Goal: Task Accomplishment & Management: Use online tool/utility

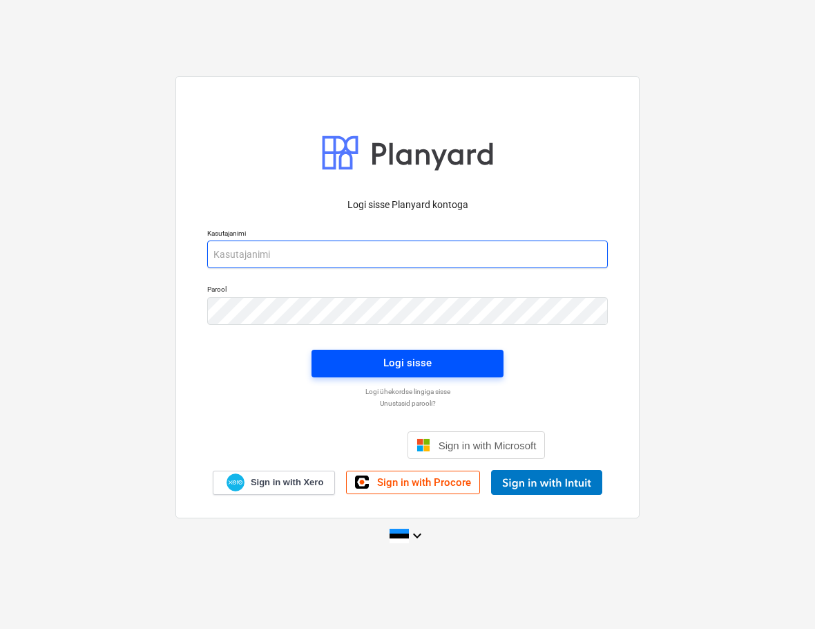
type input "[EMAIL_ADDRESS][DOMAIN_NAME]"
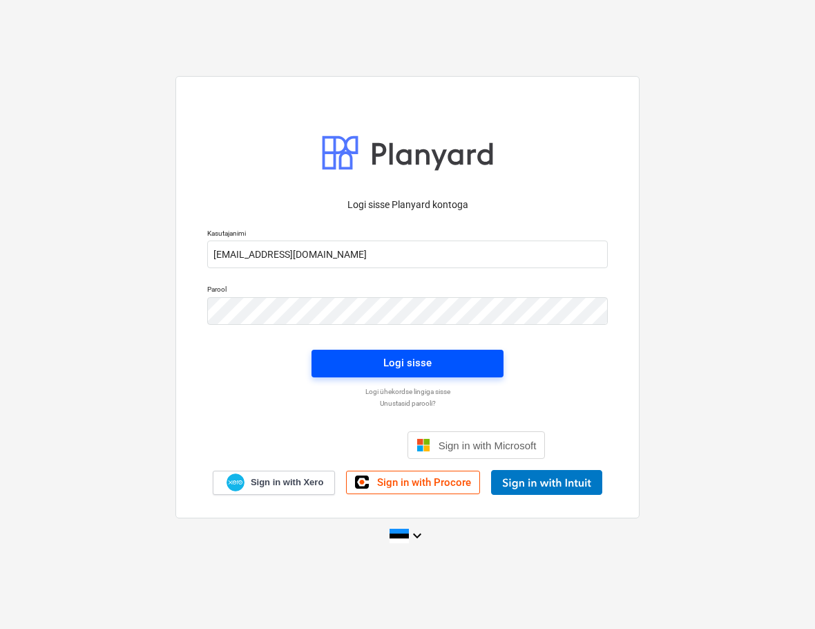
click at [389, 370] on div "Logi sisse" at bounding box center [407, 363] width 48 height 18
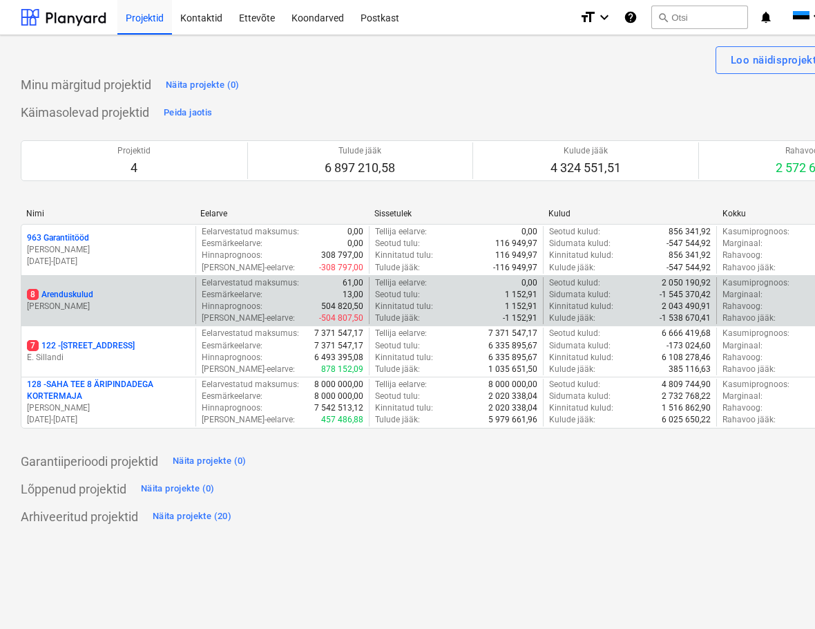
click at [67, 289] on p "8 Arenduskulud" at bounding box center [60, 295] width 66 height 12
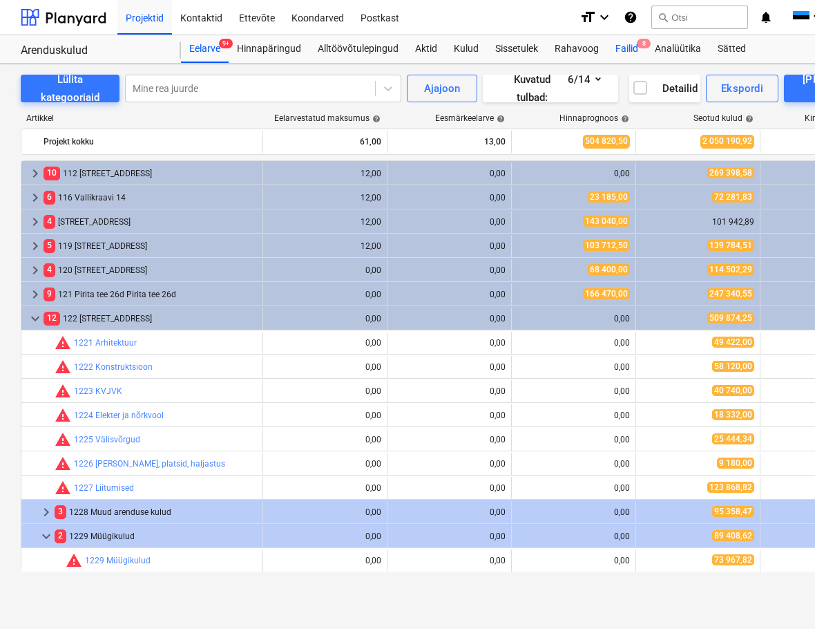
click at [633, 42] on div "Failid 8" at bounding box center [626, 49] width 39 height 28
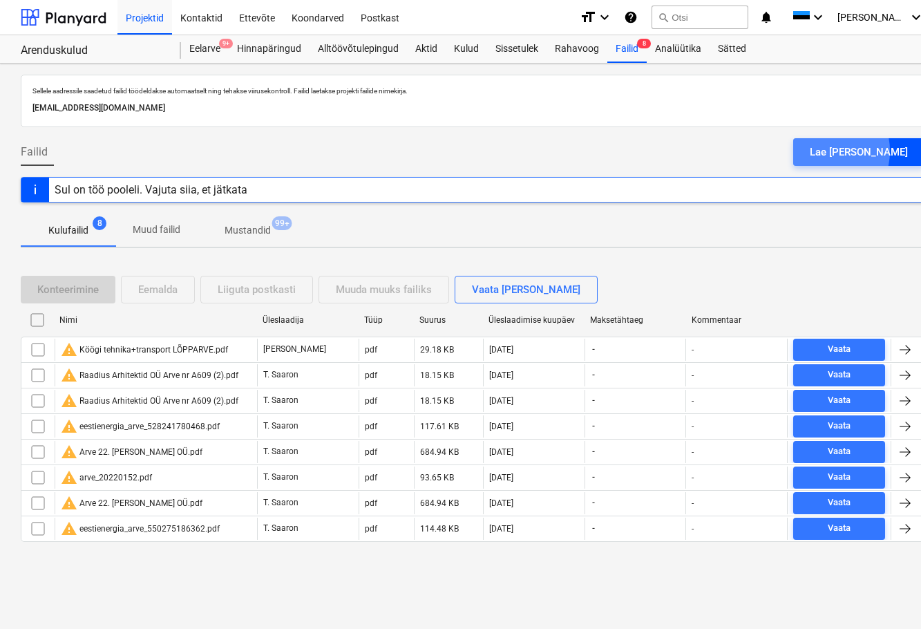
click at [857, 151] on div "Lae [PERSON_NAME]" at bounding box center [858, 152] width 98 height 18
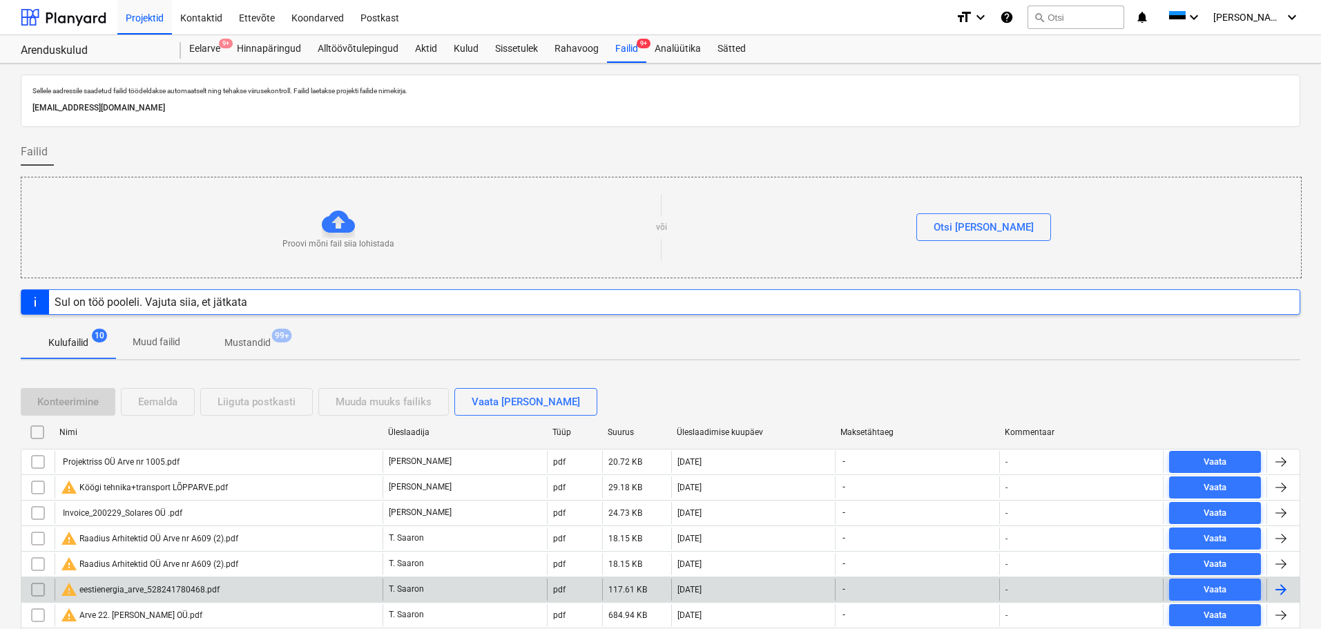
scroll to position [69, 0]
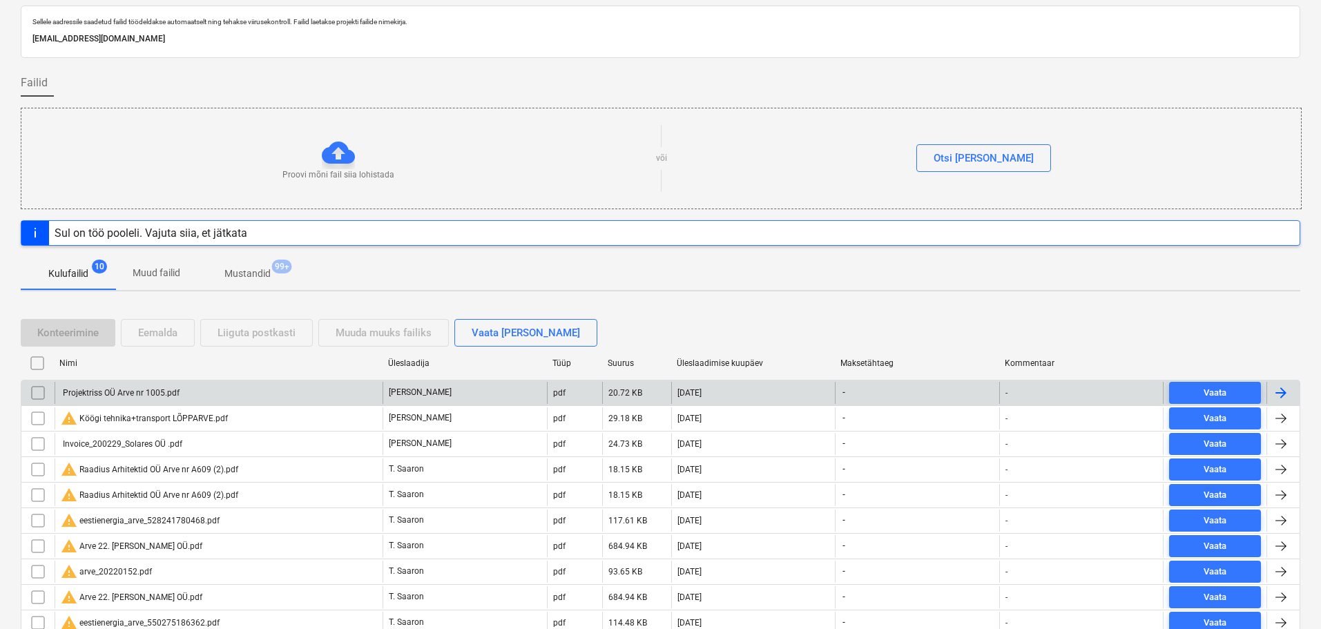
click at [141, 396] on div "Projektriss OÜ Arve nr 1005.pdf" at bounding box center [120, 393] width 119 height 10
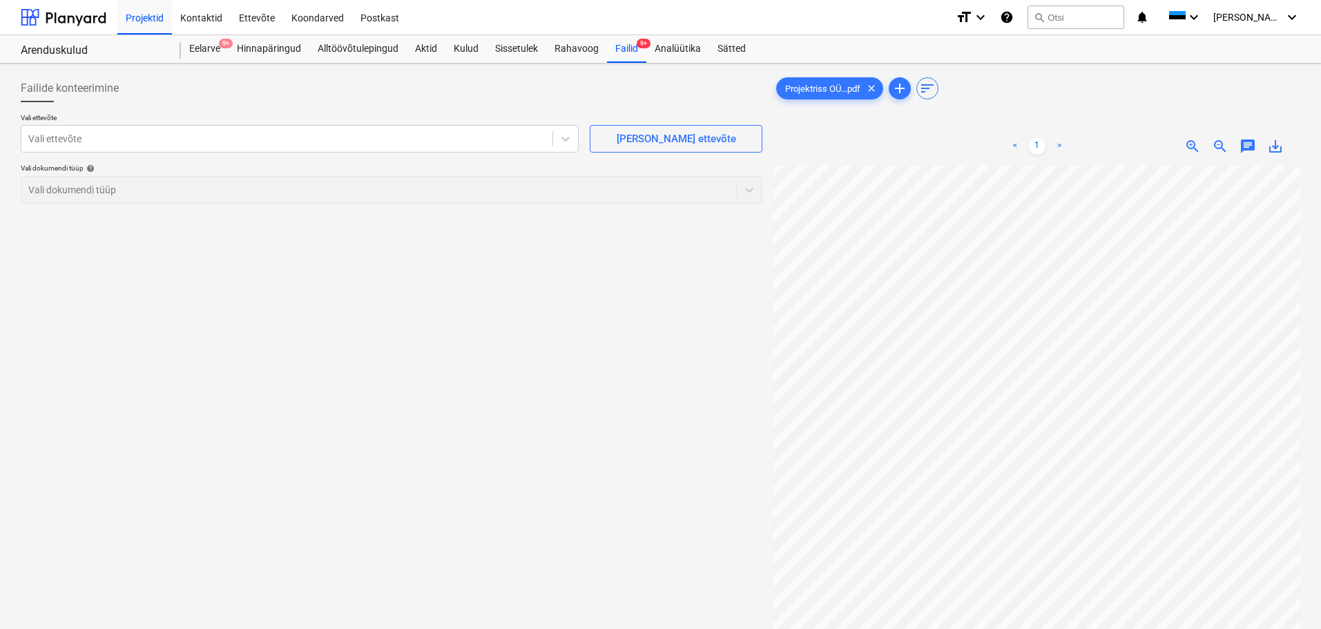
scroll to position [37, 97]
click at [247, 141] on div at bounding box center [286, 139] width 517 height 14
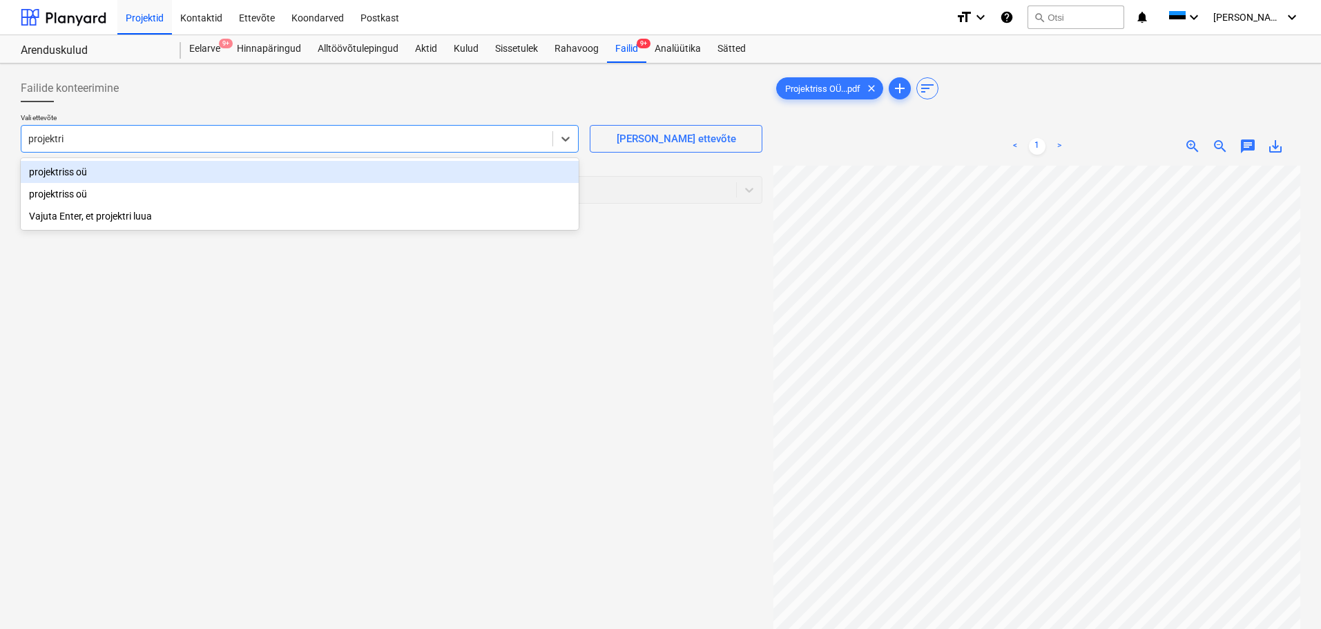
type input "projektris"
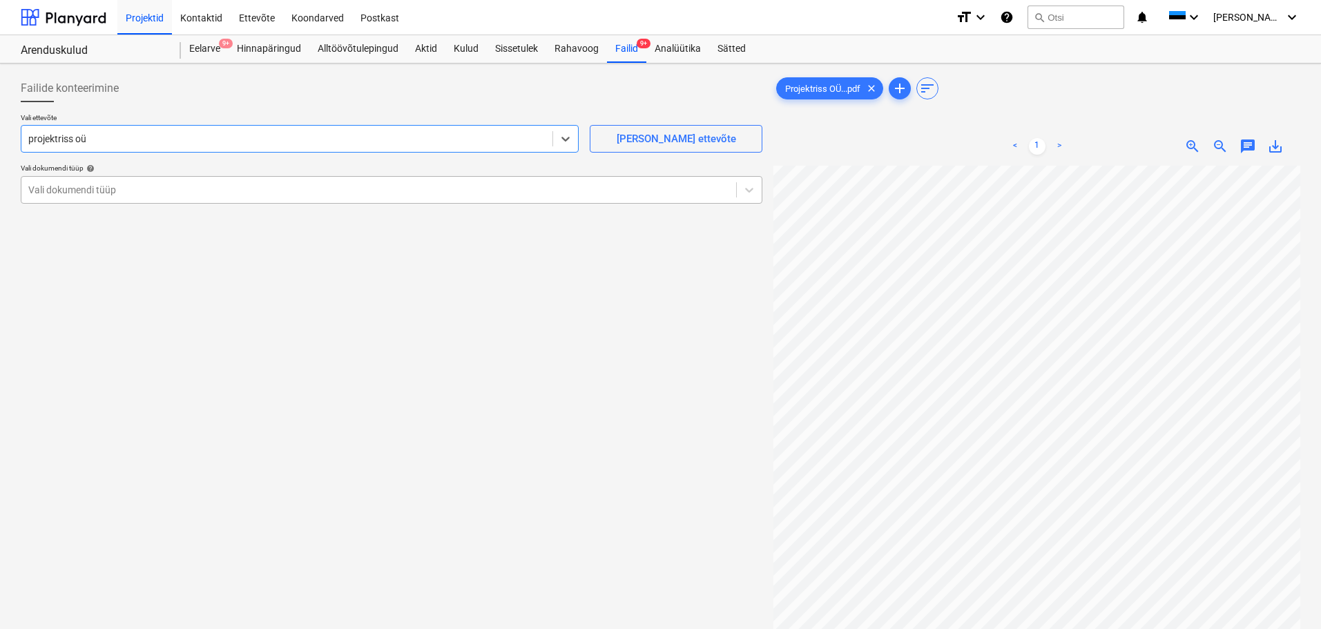
click at [124, 200] on div "Vali dokumendi tüüp" at bounding box center [378, 189] width 715 height 19
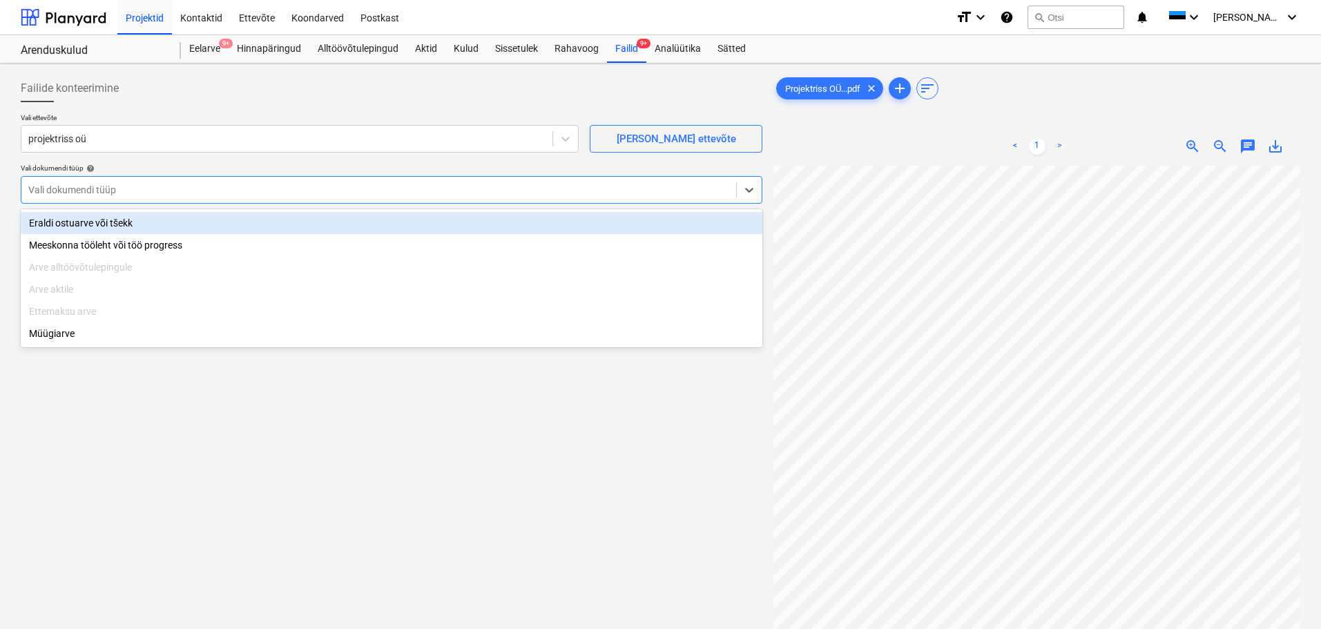
click at [117, 230] on div "Eraldi ostuarve või tšekk" at bounding box center [392, 223] width 742 height 22
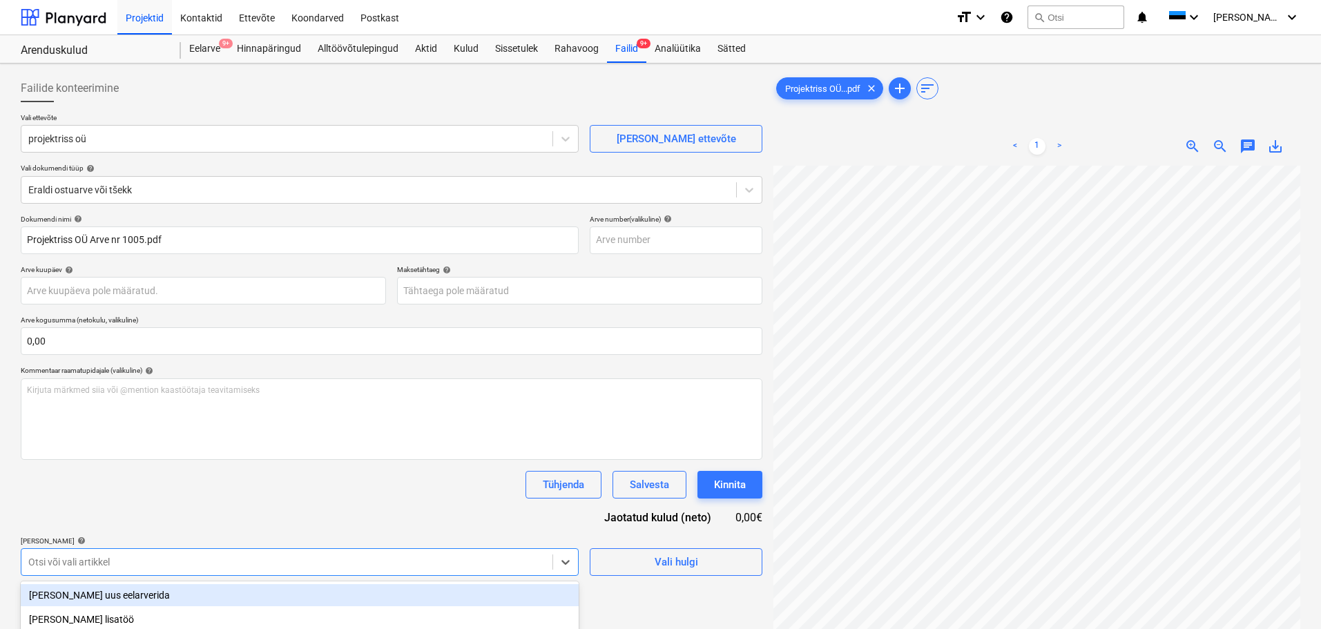
click at [365, 559] on body "Projektid Kontaktid Ettevõte Koondarved Postkast format_size keyboard_arrow_dow…" at bounding box center [660, 314] width 1321 height 629
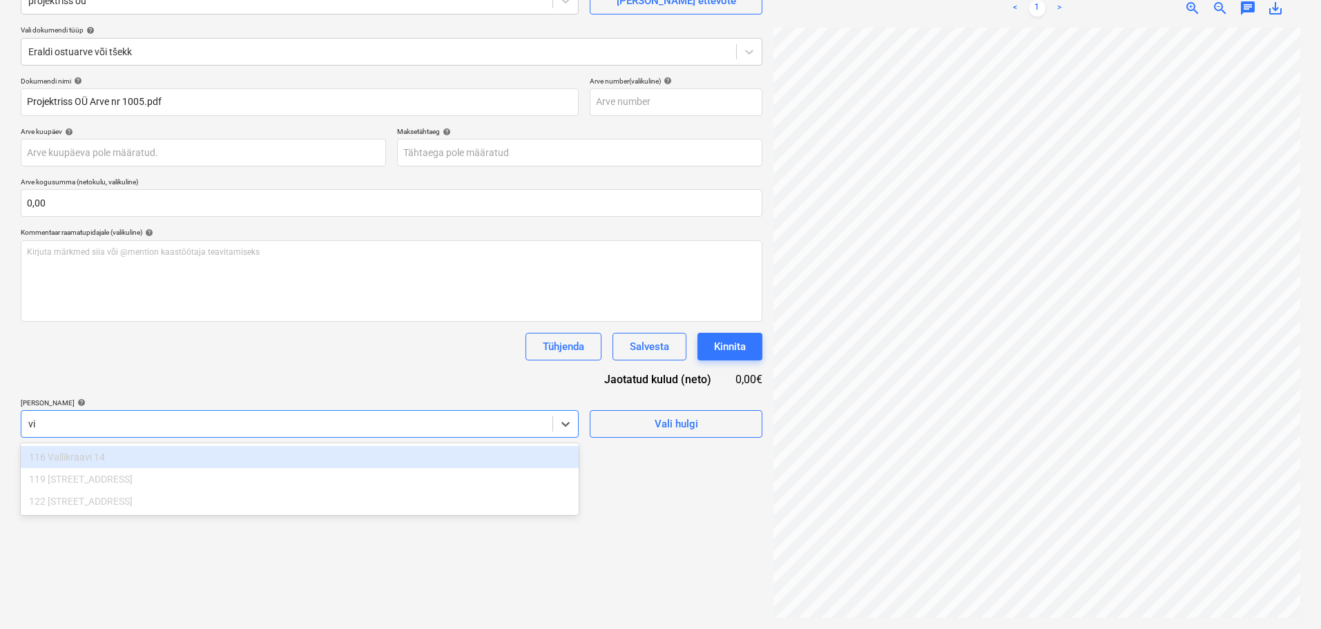
scroll to position [138, 0]
type input "v"
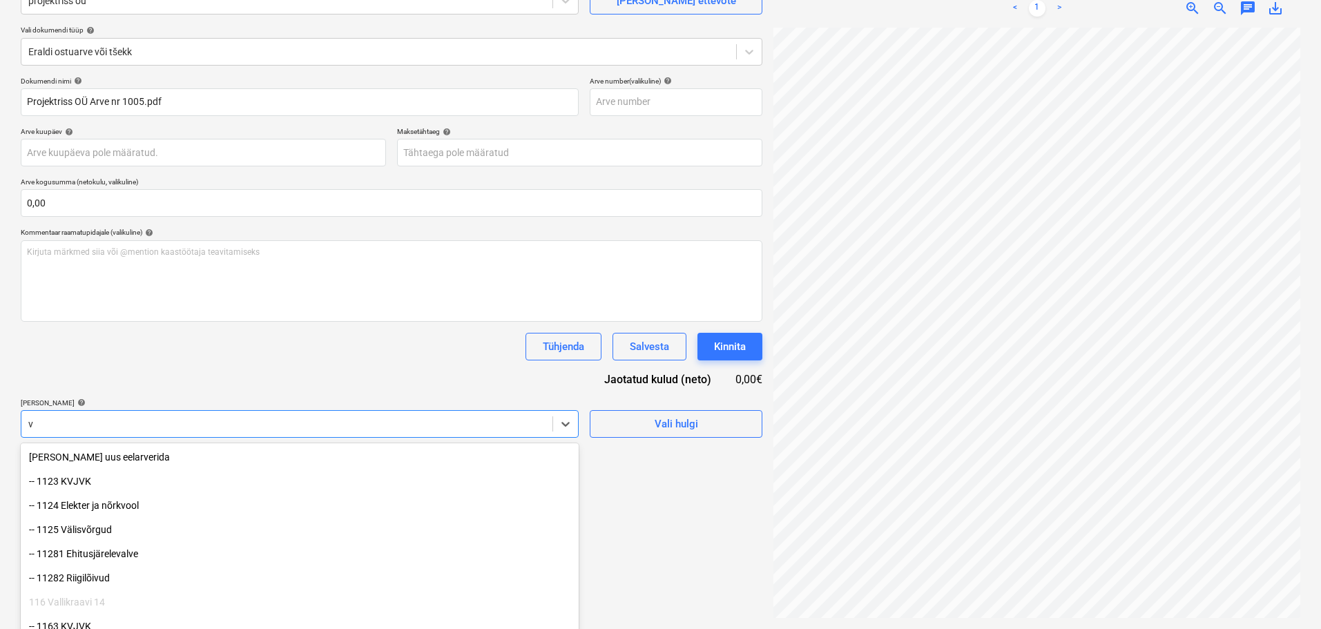
scroll to position [162, 0]
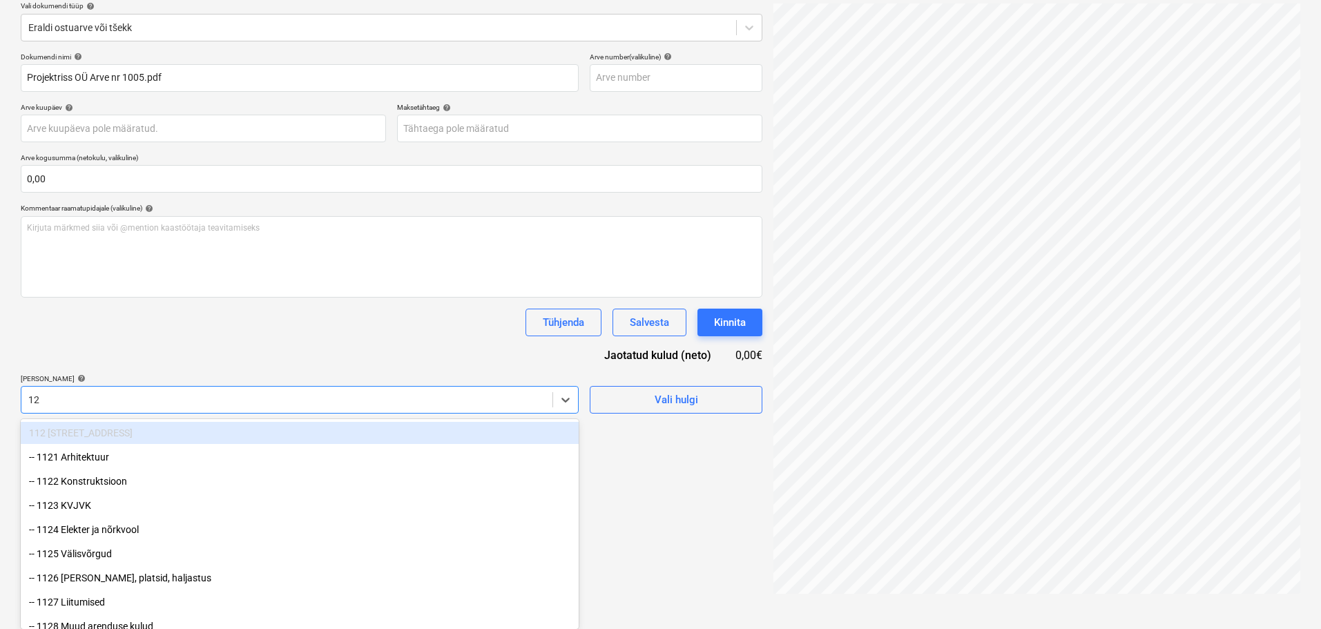
type input "122"
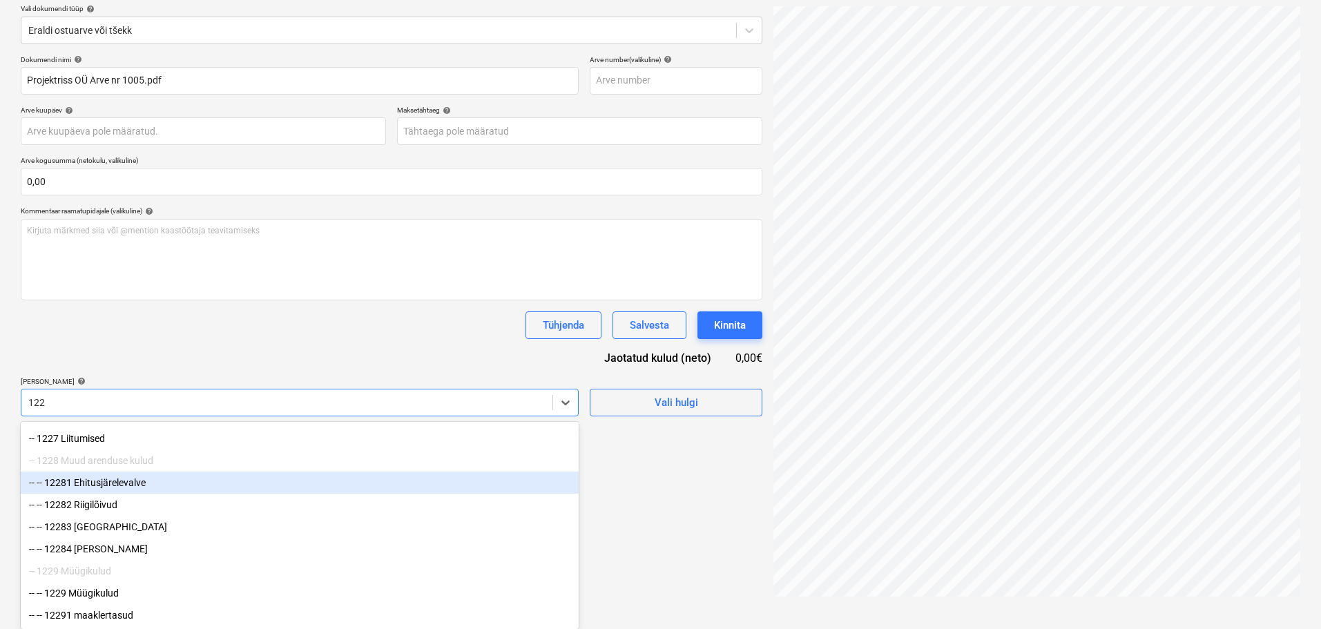
scroll to position [186, 0]
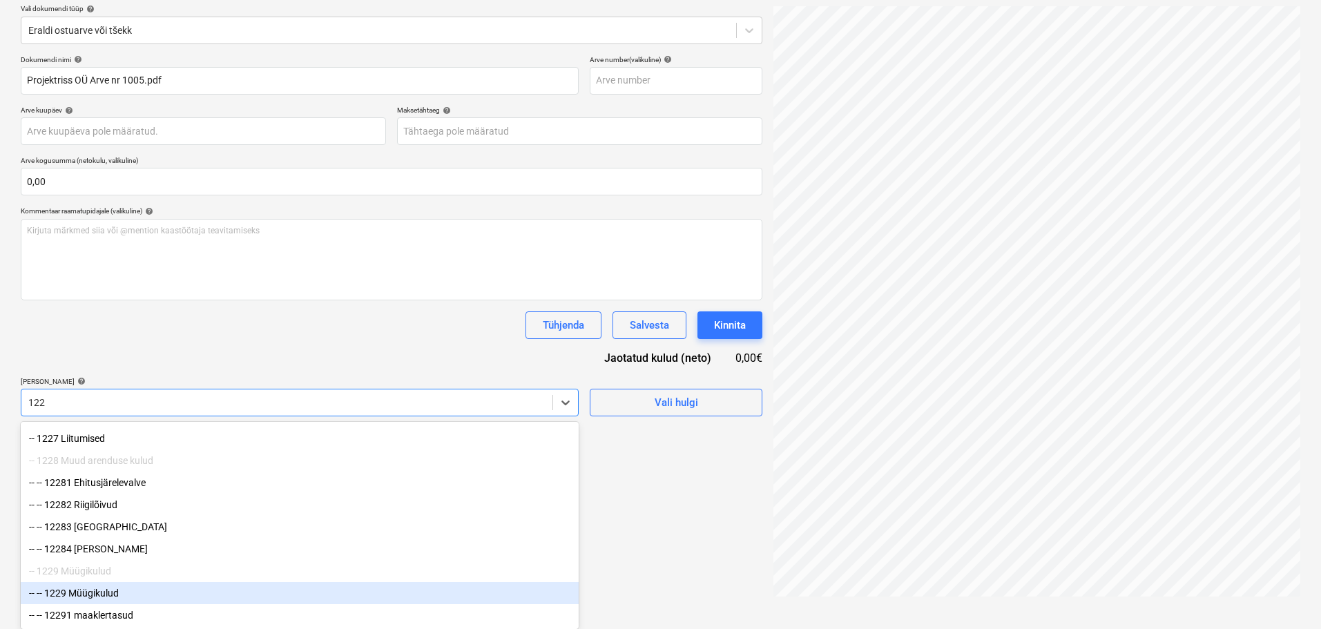
click at [179, 591] on div "-- -- 1229 Müügikulud" at bounding box center [300, 593] width 558 height 22
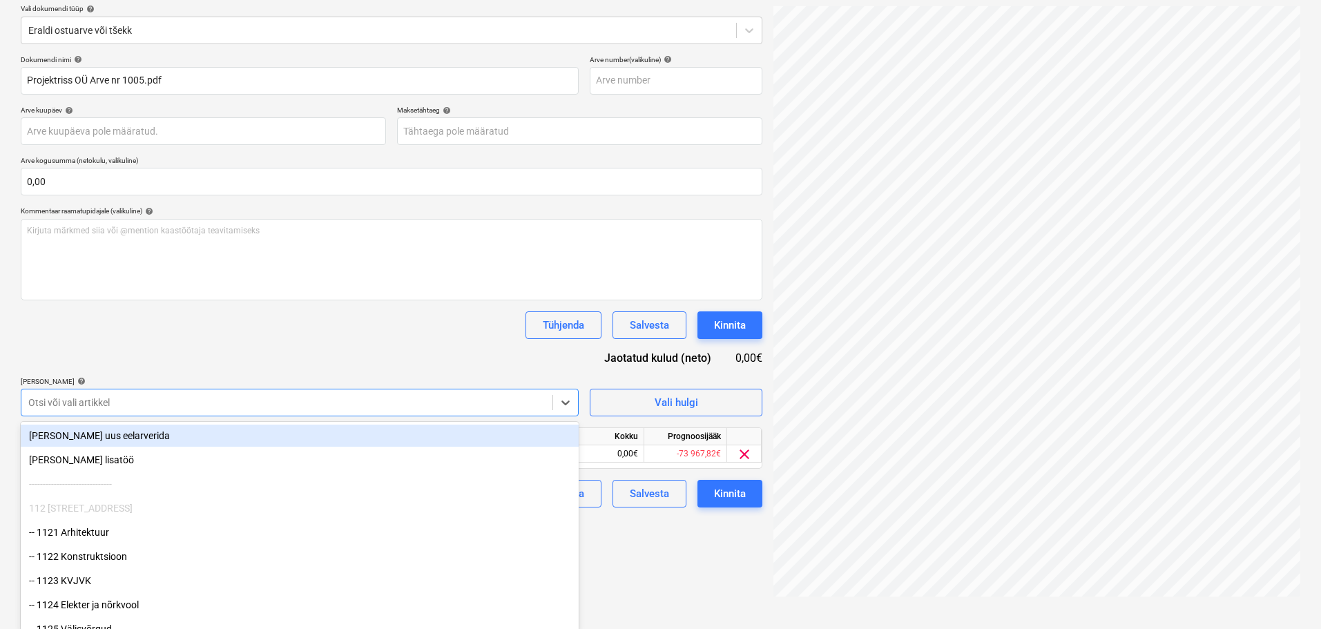
click at [187, 313] on div "Dokumendi nimi help Projektriss OÜ Arve nr 1005.pdf Arve number (valikuline) he…" at bounding box center [392, 281] width 742 height 452
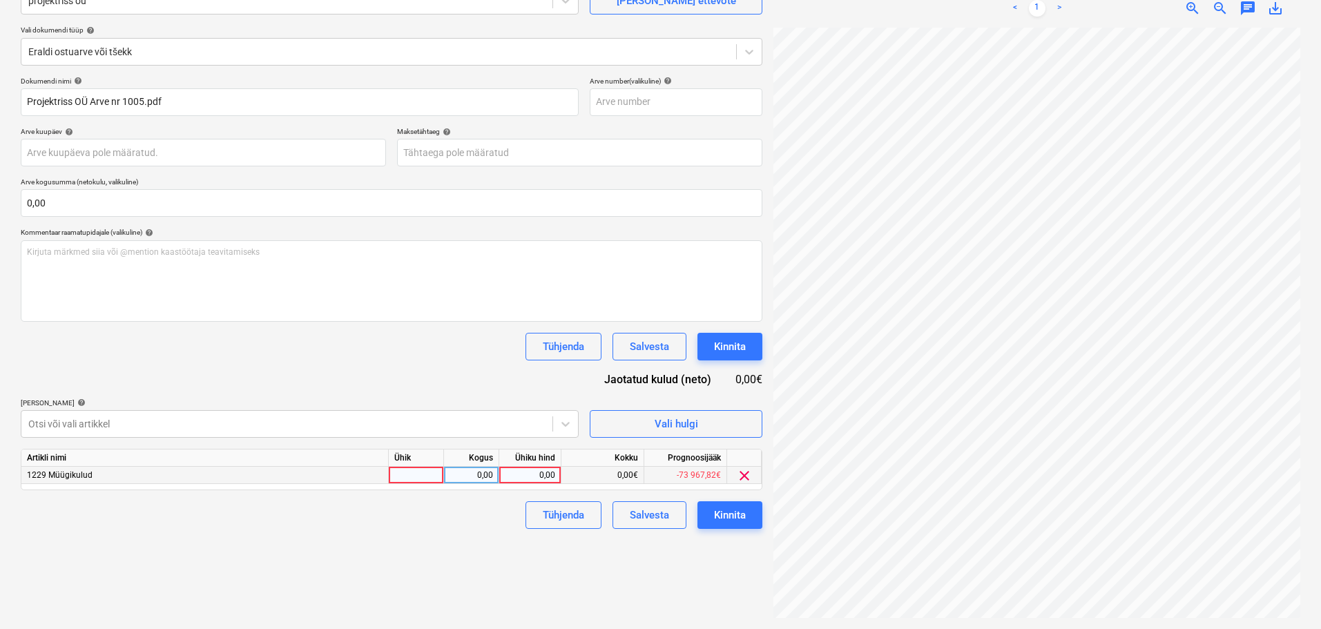
click at [417, 478] on div at bounding box center [416, 475] width 55 height 17
type input "tk"
type input "585"
click at [397, 552] on div "Failide konteerimine Vali ettevõte projektriss oü [PERSON_NAME] uus ettevõte Va…" at bounding box center [391, 277] width 753 height 693
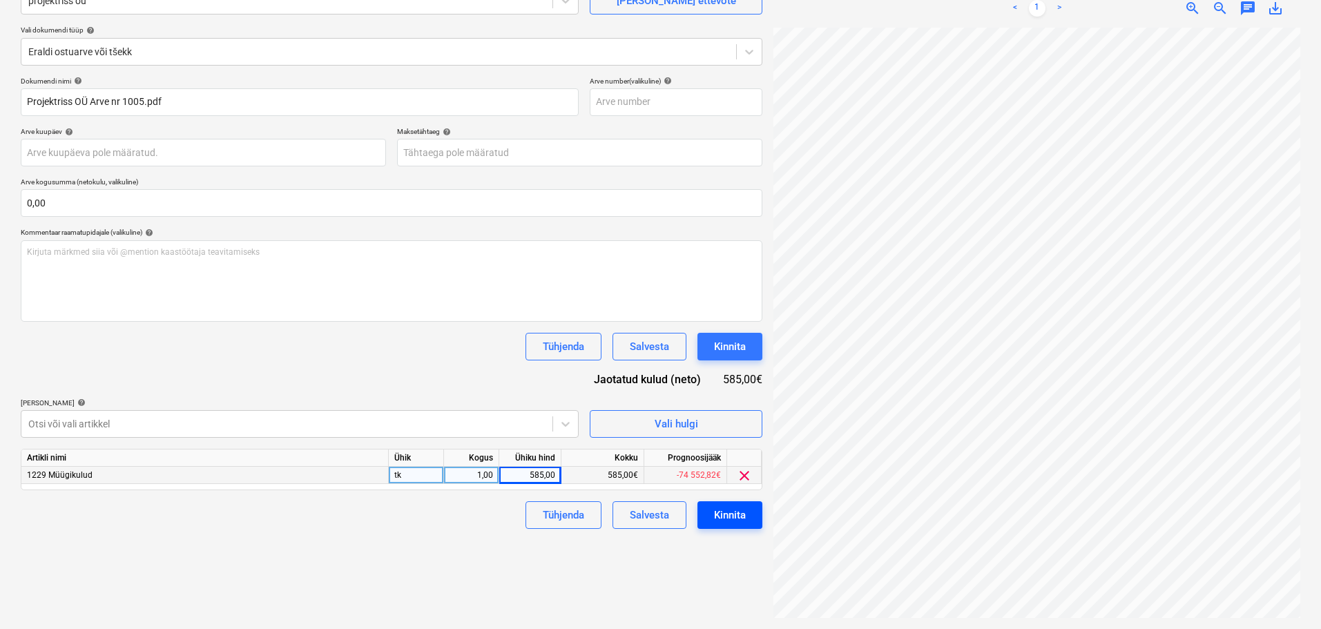
click at [731, 520] on div "Kinnita" at bounding box center [730, 515] width 32 height 18
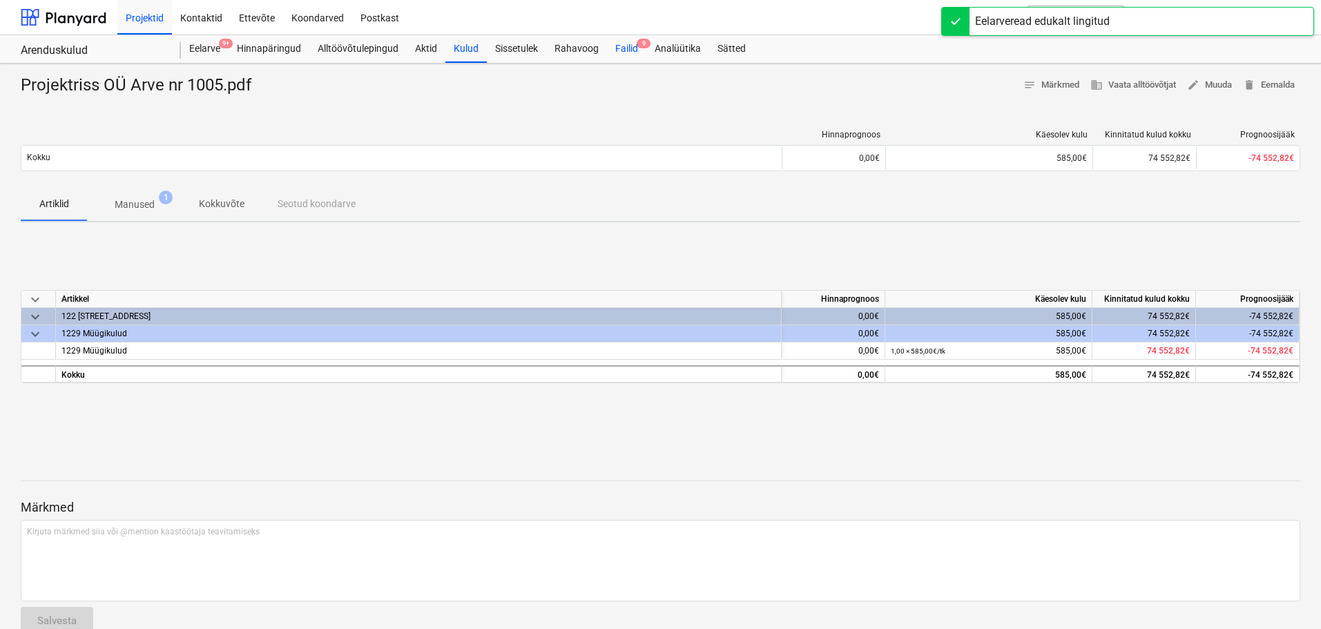
click at [622, 48] on div "Failid 9" at bounding box center [626, 49] width 39 height 28
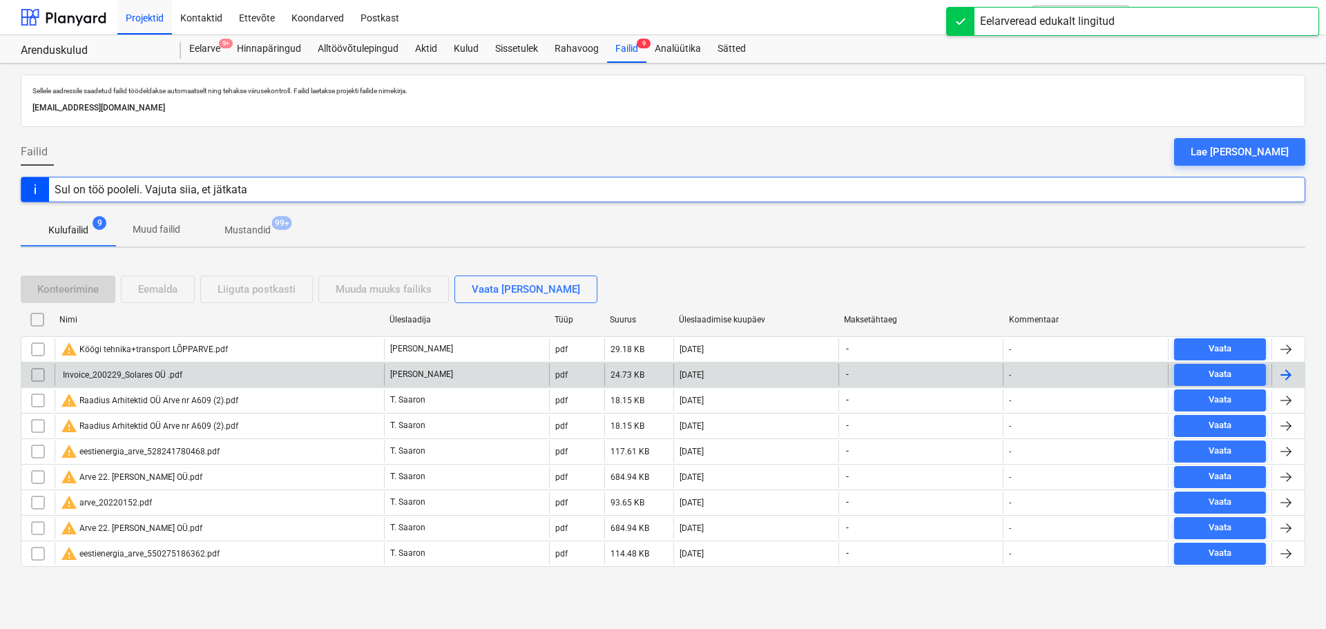
click at [137, 374] on div "Invoice_200229_Solares OÜ .pdf" at bounding box center [122, 375] width 122 height 10
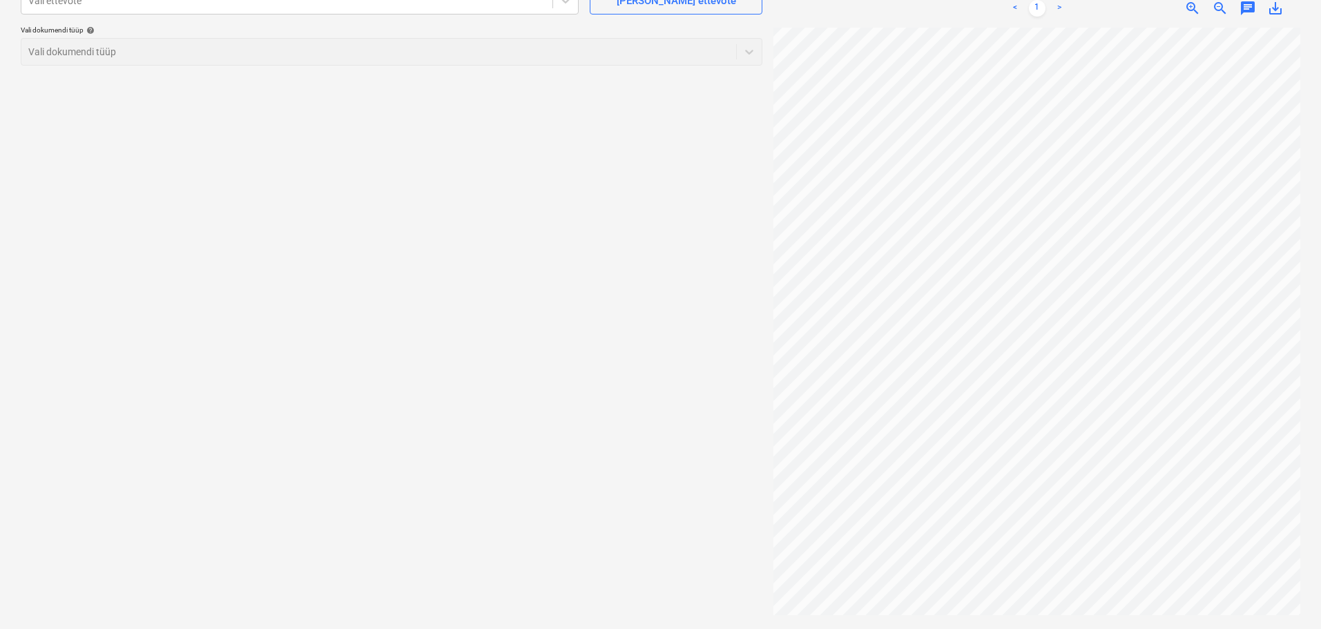
scroll to position [292, 20]
click at [447, 299] on div "Failide konteerimine Vali ettevõte Vali ettevõte [PERSON_NAME] uus ettevõte Val…" at bounding box center [391, 277] width 753 height 693
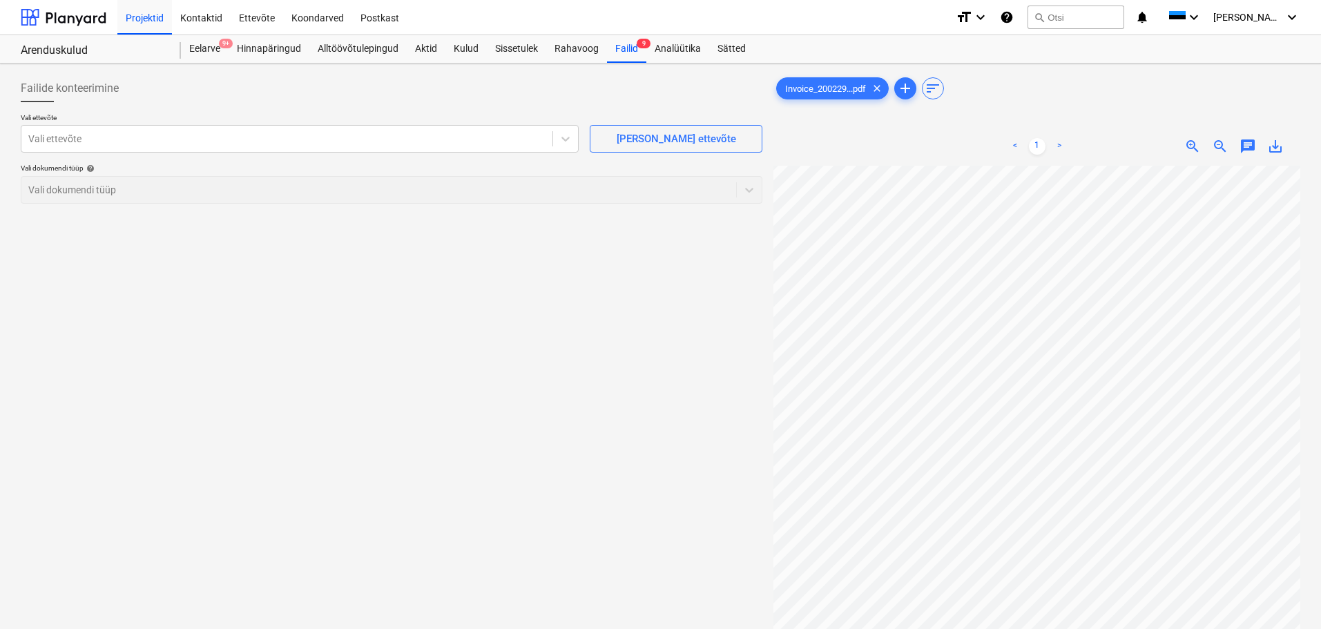
scroll to position [69, 0]
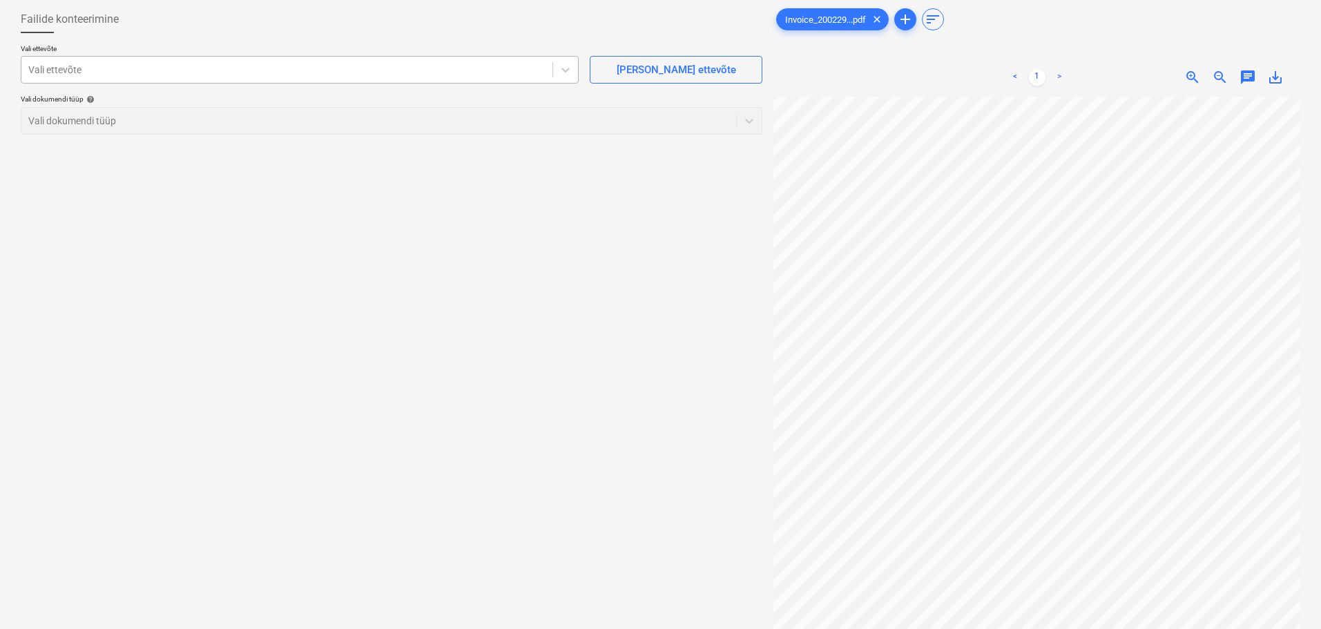
click at [180, 64] on div at bounding box center [286, 70] width 517 height 14
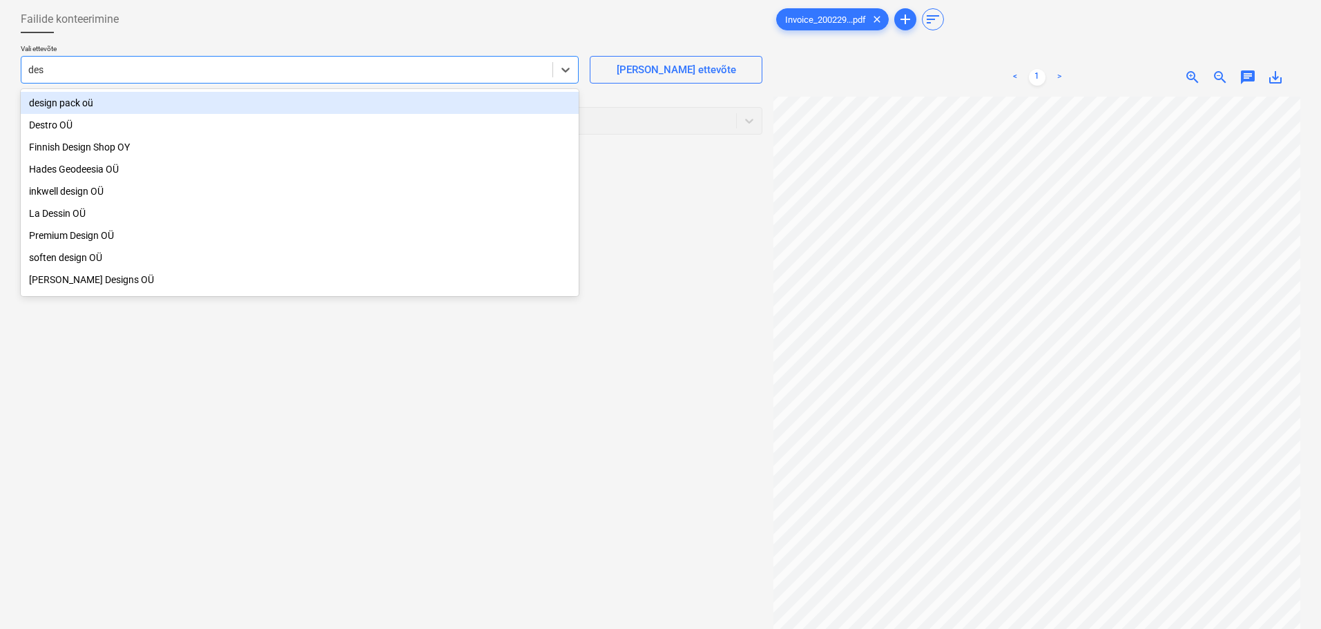
type input "desi"
click at [57, 96] on div "design pack oü" at bounding box center [300, 103] width 558 height 22
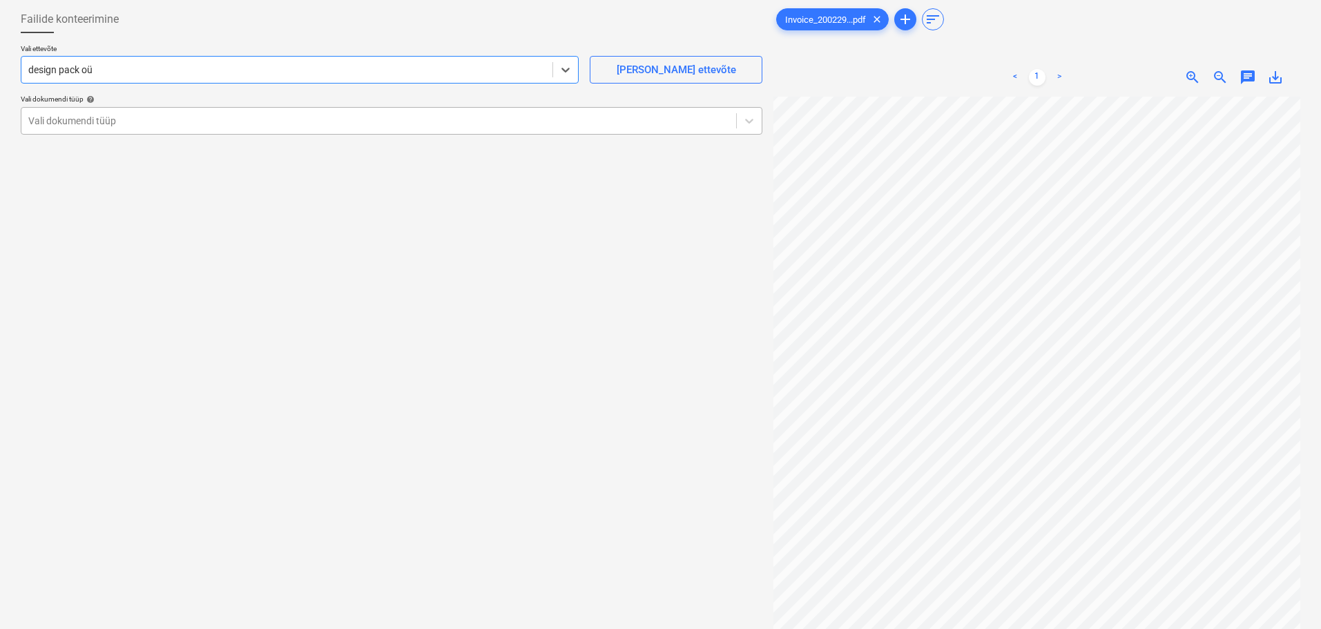
click at [104, 114] on div at bounding box center [378, 121] width 701 height 14
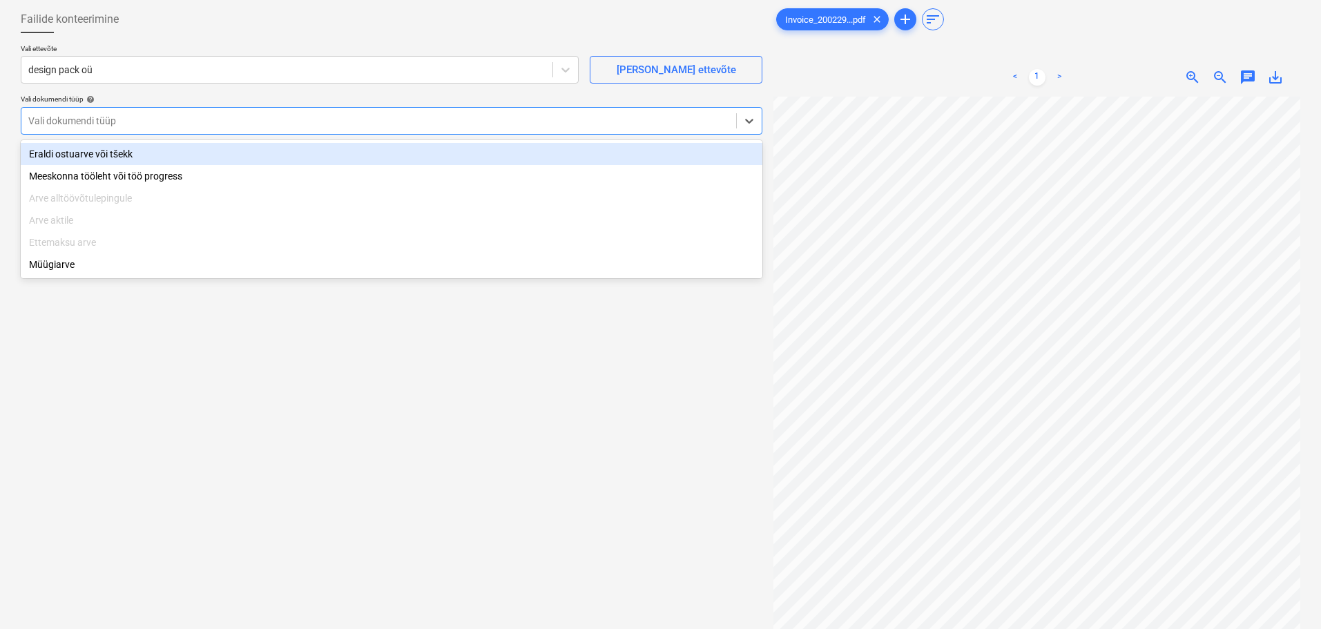
click at [103, 154] on div "Eraldi ostuarve või tšekk" at bounding box center [392, 154] width 742 height 22
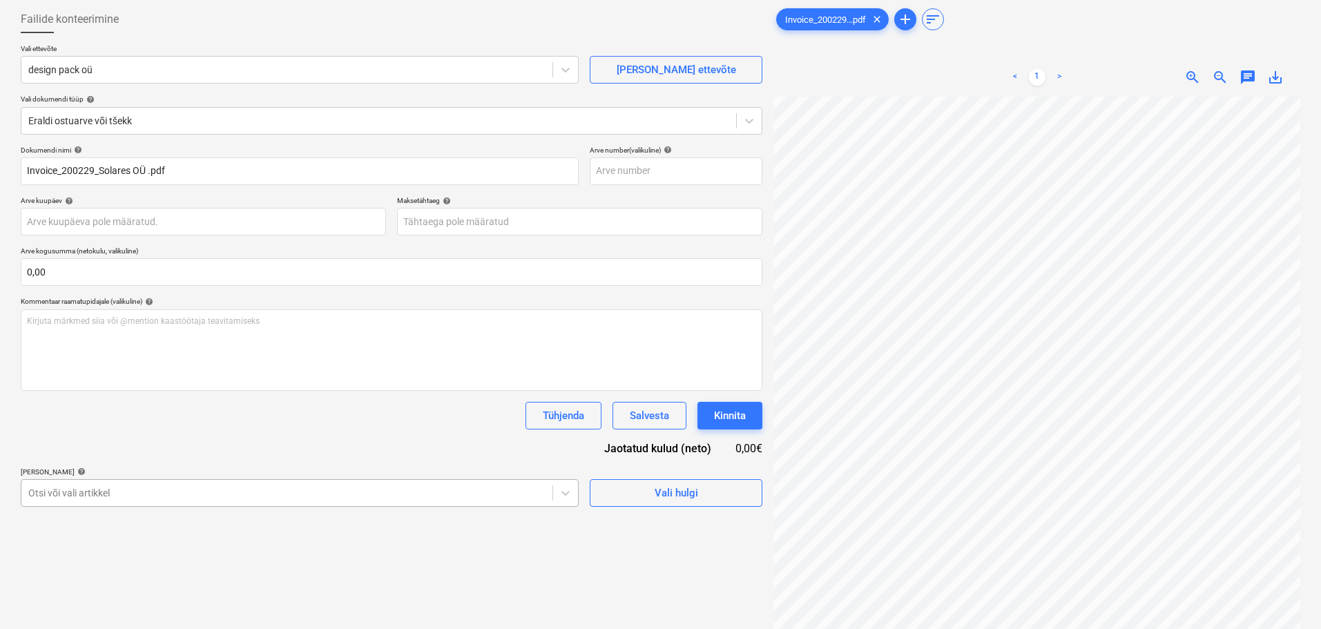
scroll to position [162, 0]
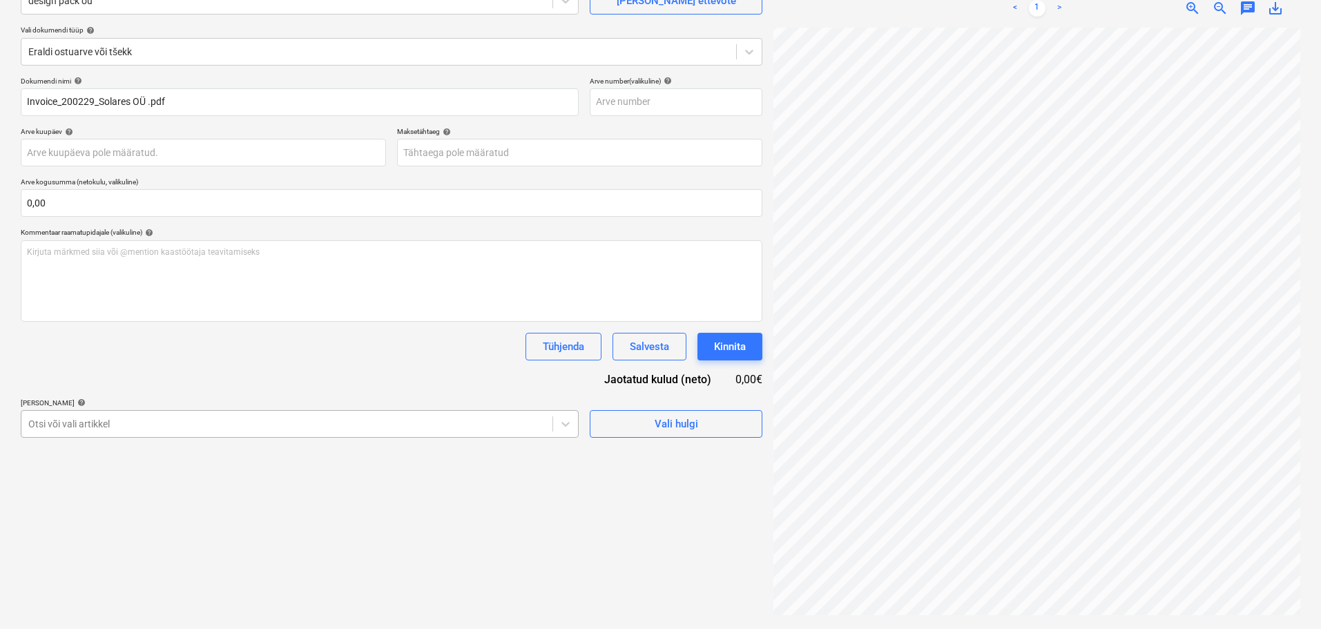
click at [371, 491] on body "Projektid Kontaktid Ettevõte Koondarved Postkast format_size keyboard_arrow_dow…" at bounding box center [660, 176] width 1321 height 629
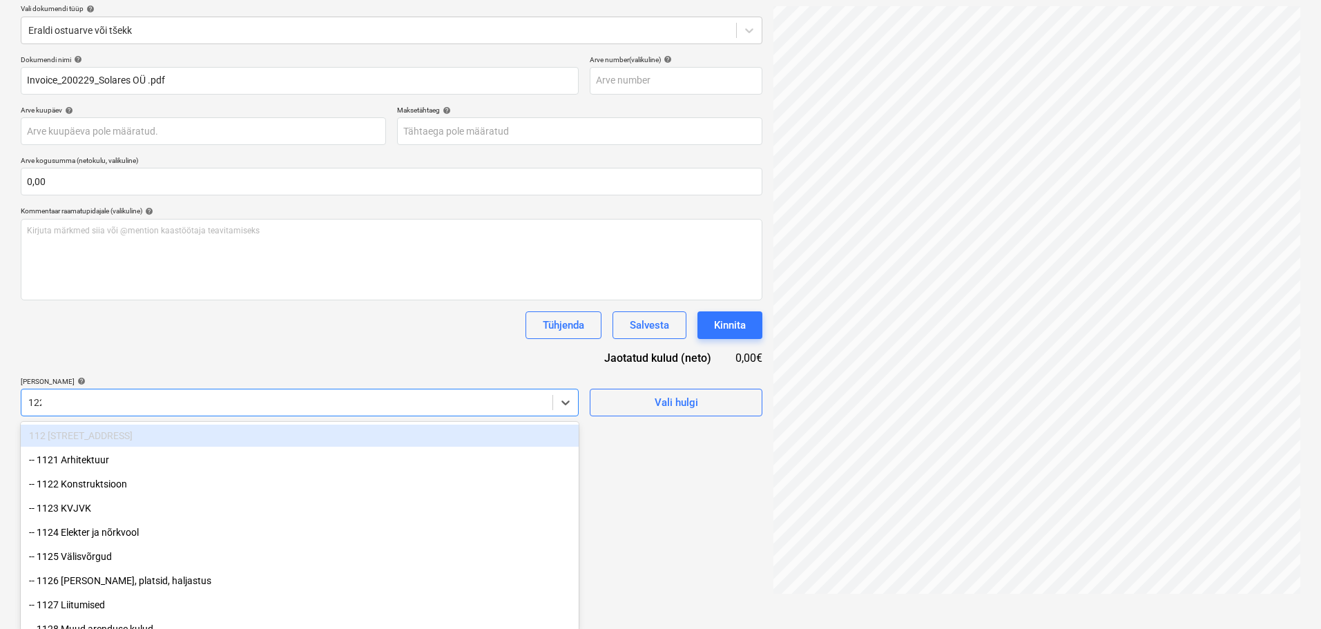
type input "1229"
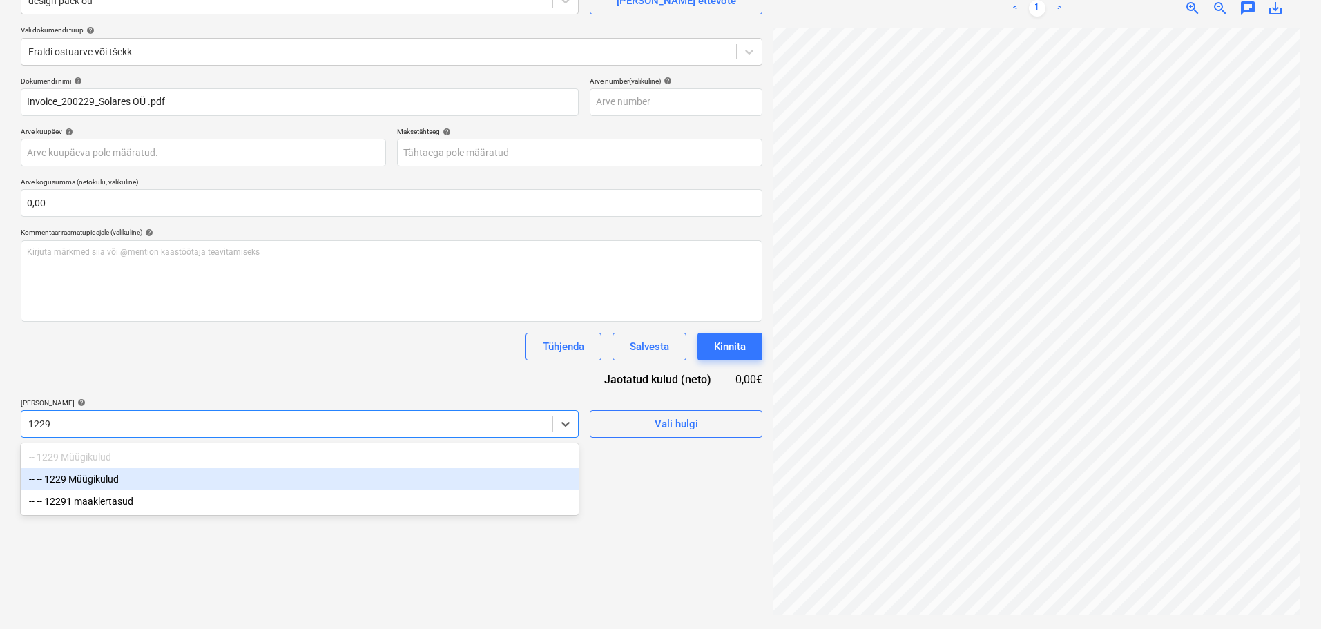
click at [189, 479] on div "-- -- 1229 Müügikulud" at bounding box center [300, 479] width 558 height 22
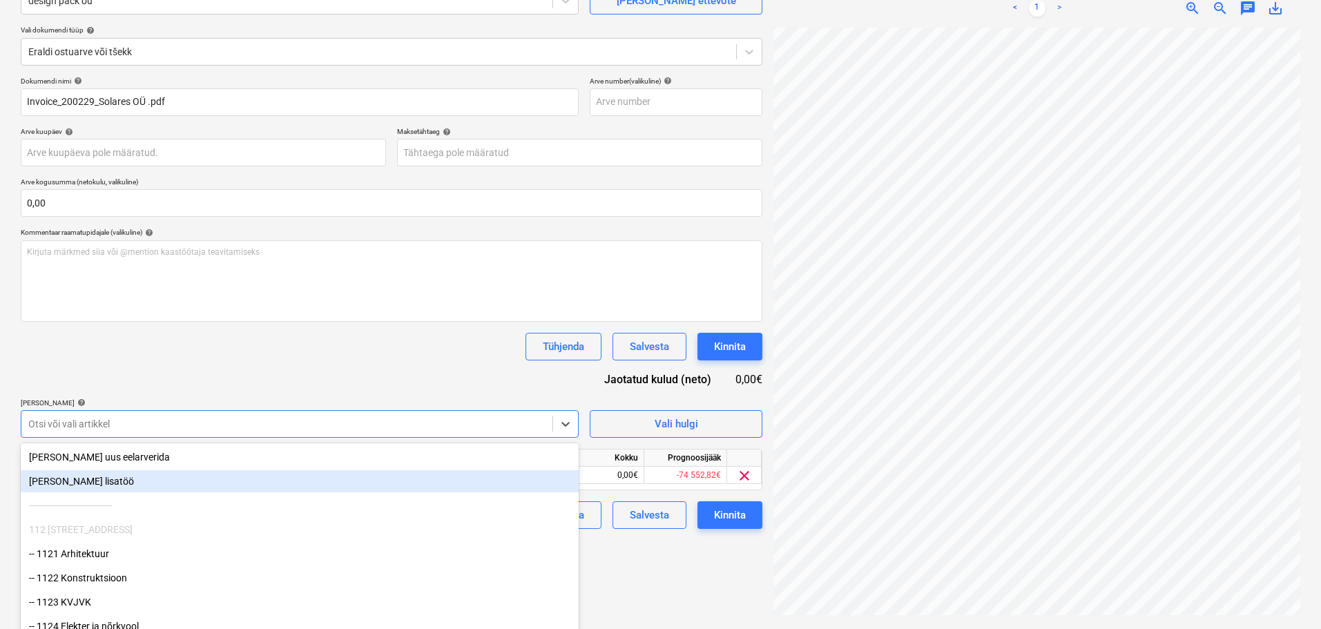
drag, startPoint x: 635, startPoint y: 571, endPoint x: 560, endPoint y: 569, distance: 75.3
click at [637, 571] on div "Failide konteerimine Vali ettevõte design pack oü [PERSON_NAME] uus ettevõte Va…" at bounding box center [391, 277] width 753 height 693
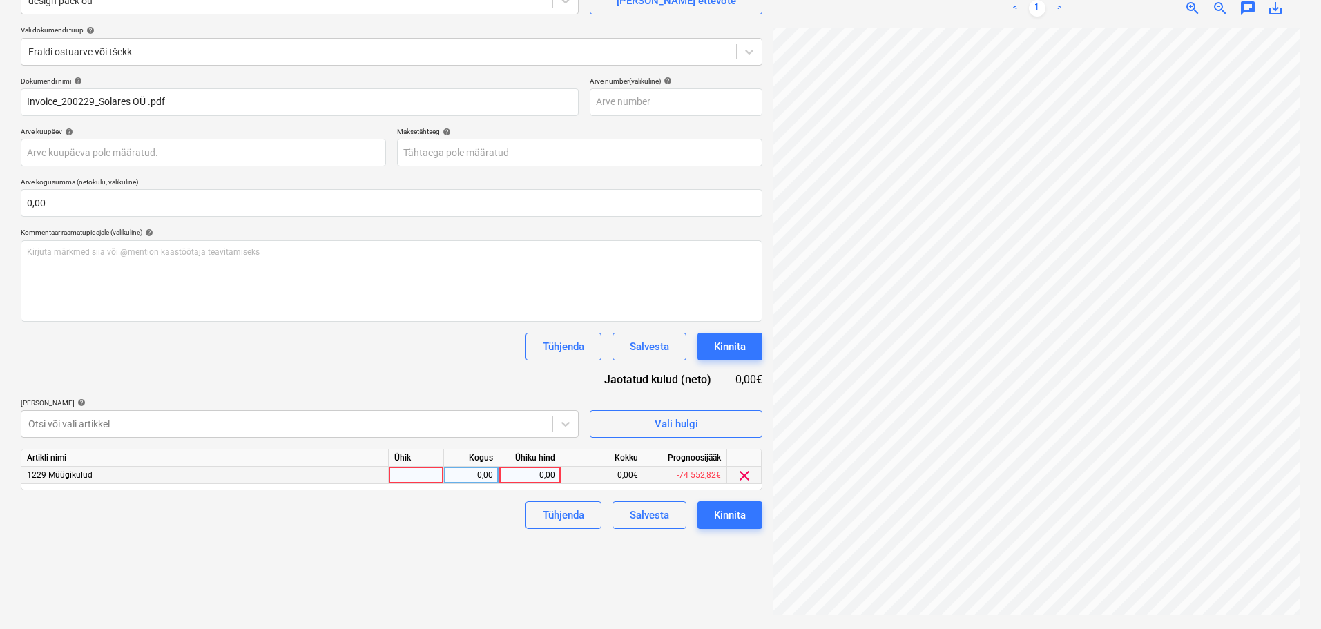
click at [425, 475] on div at bounding box center [416, 475] width 55 height 17
type input "tk"
type input "1192,32"
click at [392, 396] on div "Dokumendi nimi help Invoice_200229_Solares OÜ .pdf Arve number (valikuline) he…" at bounding box center [392, 303] width 742 height 452
click at [731, 517] on div "Kinnita" at bounding box center [730, 515] width 32 height 18
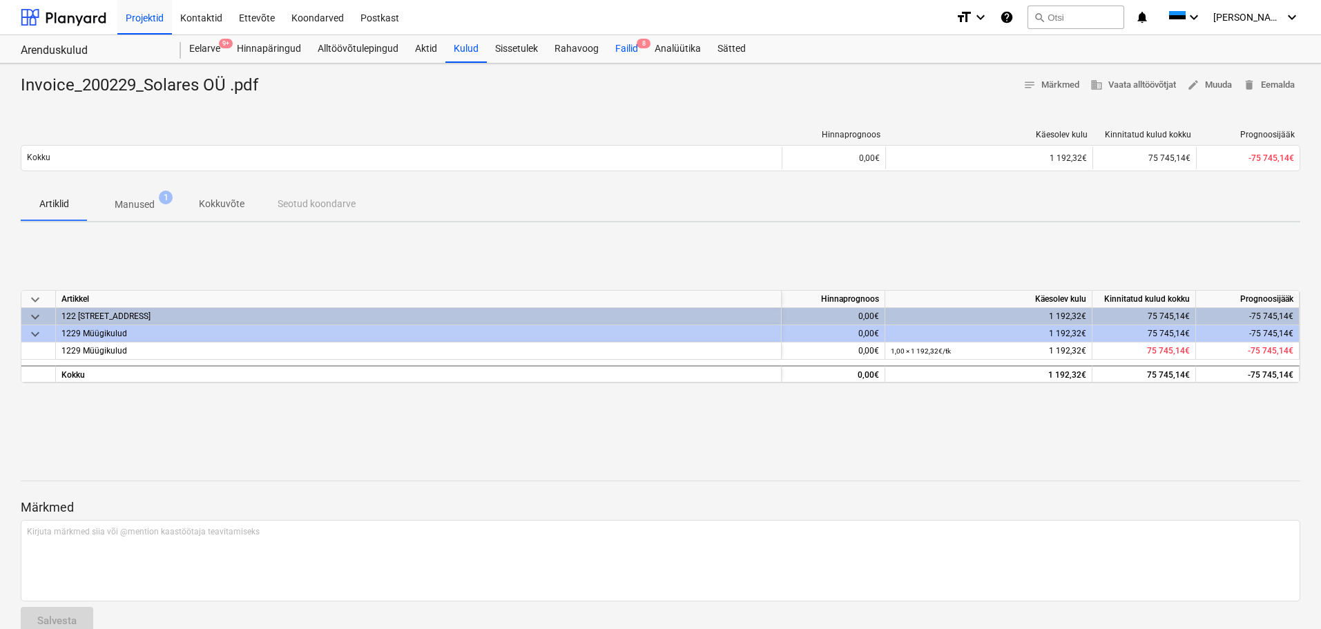
click at [634, 44] on div "Failid 8" at bounding box center [626, 49] width 39 height 28
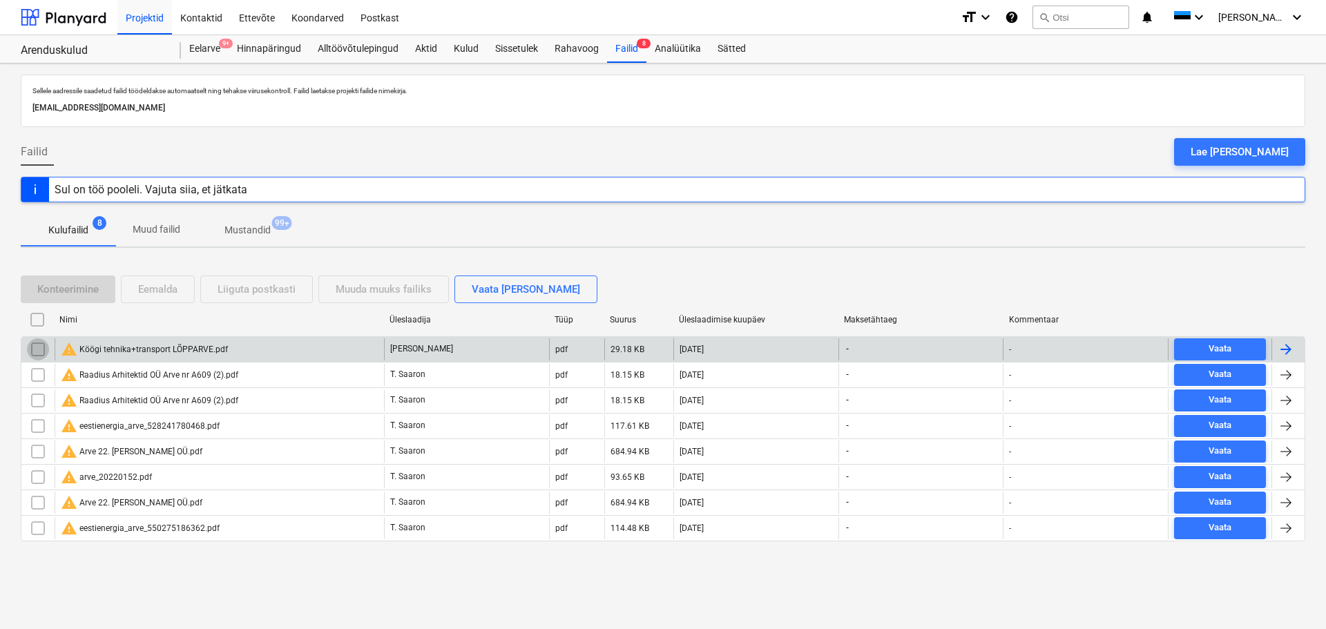
click at [38, 351] on input "checkbox" at bounding box center [38, 349] width 22 height 22
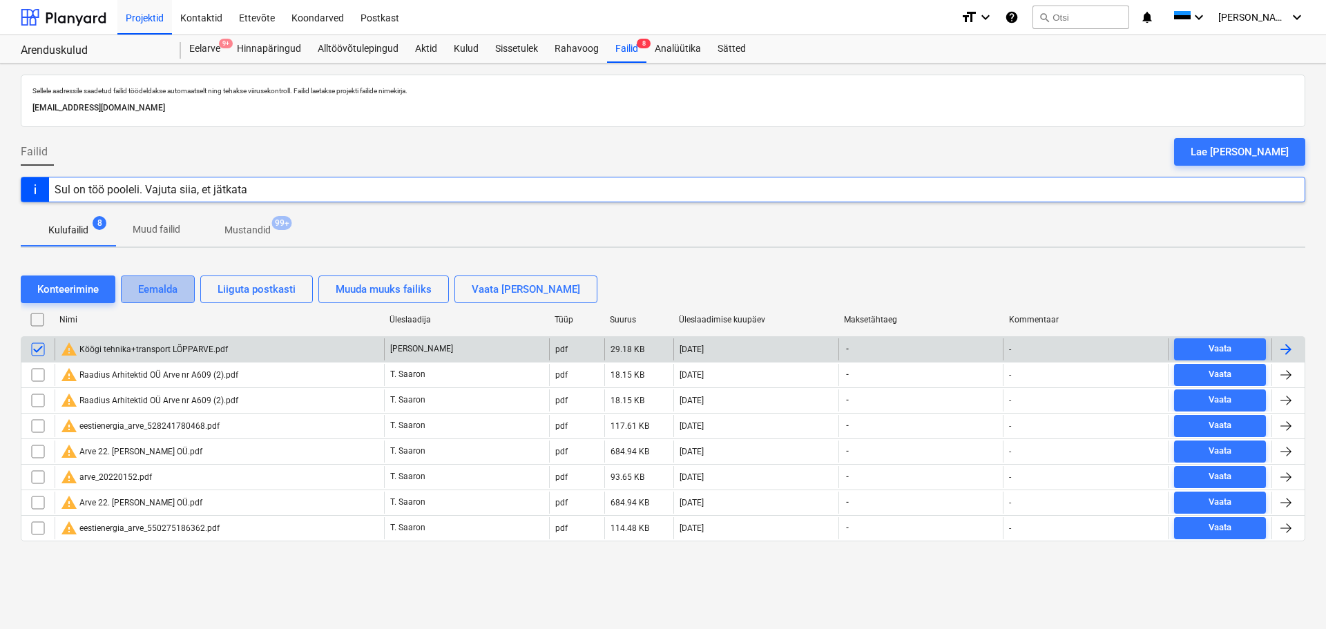
click at [170, 291] on div "Eemalda" at bounding box center [157, 289] width 39 height 18
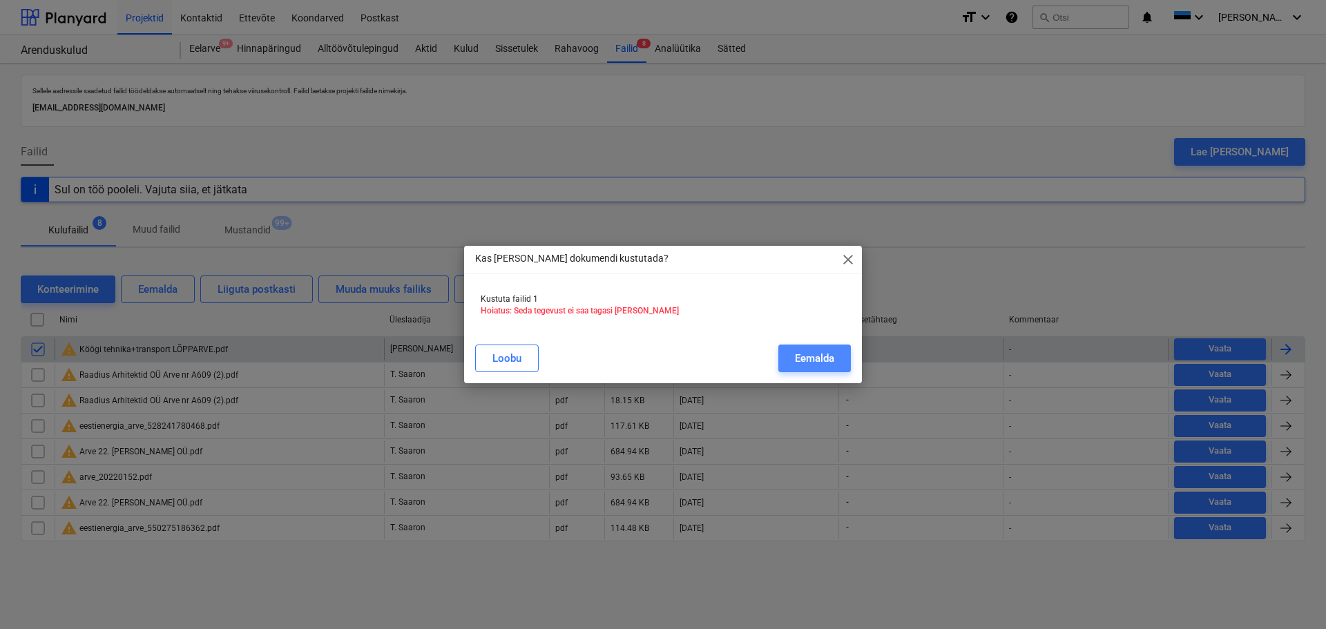
click at [814, 355] on div "Eemalda" at bounding box center [814, 358] width 39 height 18
